Goal: Task Accomplishment & Management: Manage account settings

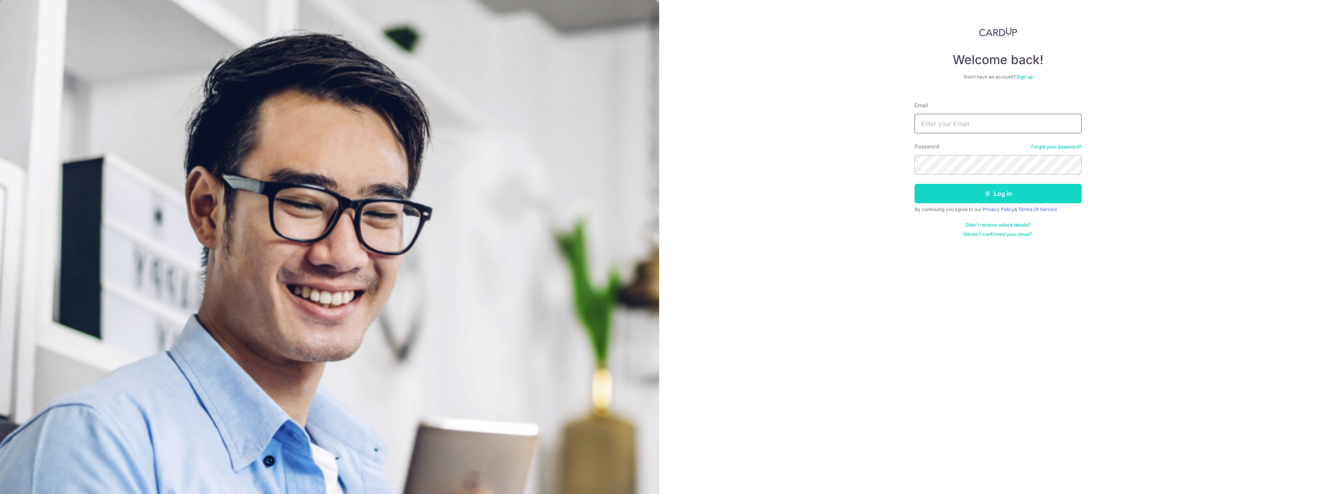
type input "[EMAIL_ADDRESS][DOMAIN_NAME]"
click at [953, 188] on button "Log in" at bounding box center [998, 193] width 167 height 19
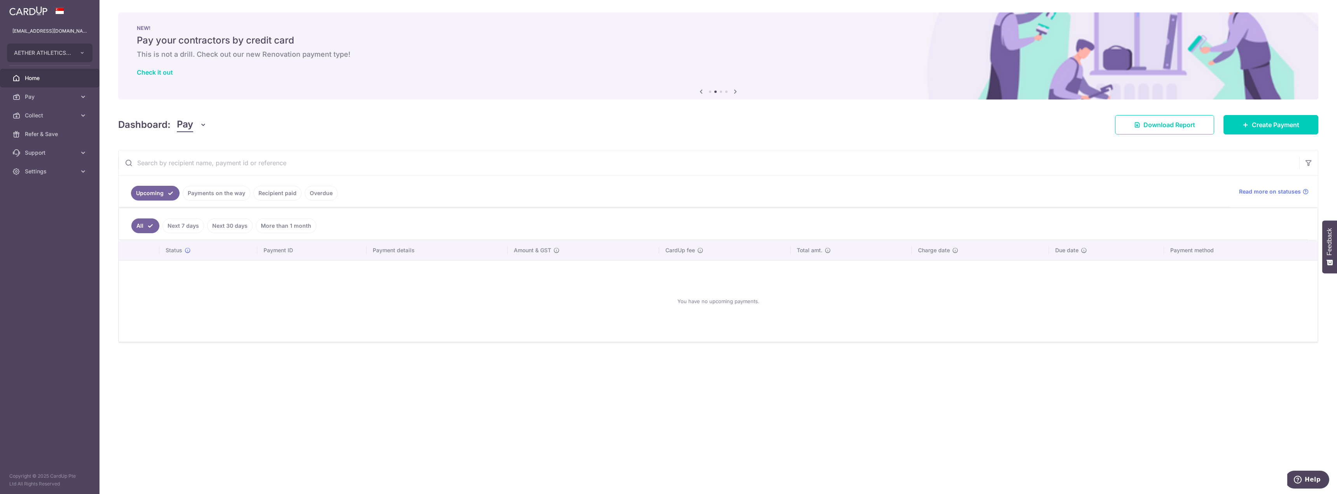
click at [283, 191] on link "Recipient paid" at bounding box center [277, 193] width 48 height 15
